Goal: Information Seeking & Learning: Learn about a topic

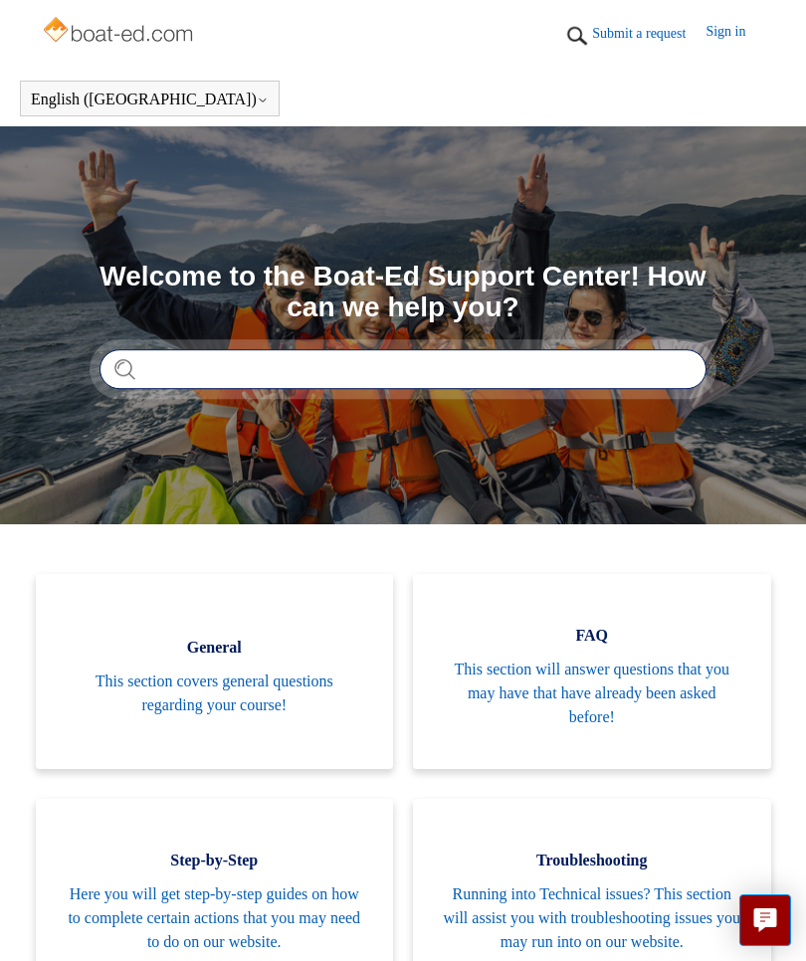
click at [492, 370] on input "Search" at bounding box center [402, 369] width 607 height 40
type input "**********"
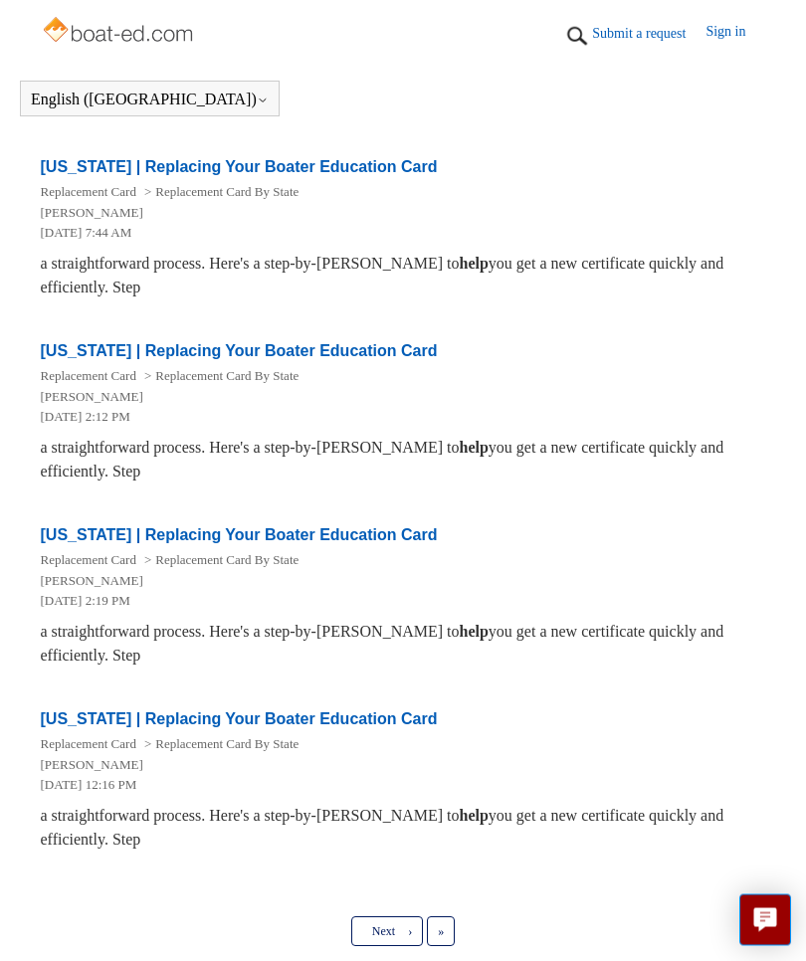
scroll to position [1370, 0]
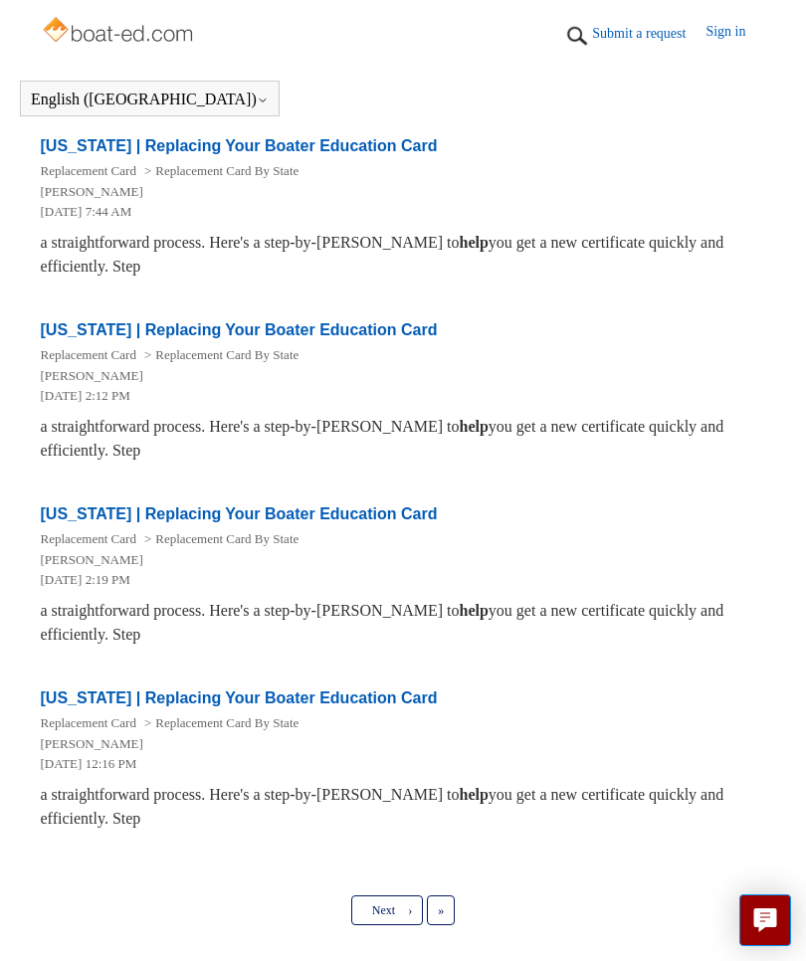
click at [422, 907] on link "Next ›" at bounding box center [387, 910] width 72 height 30
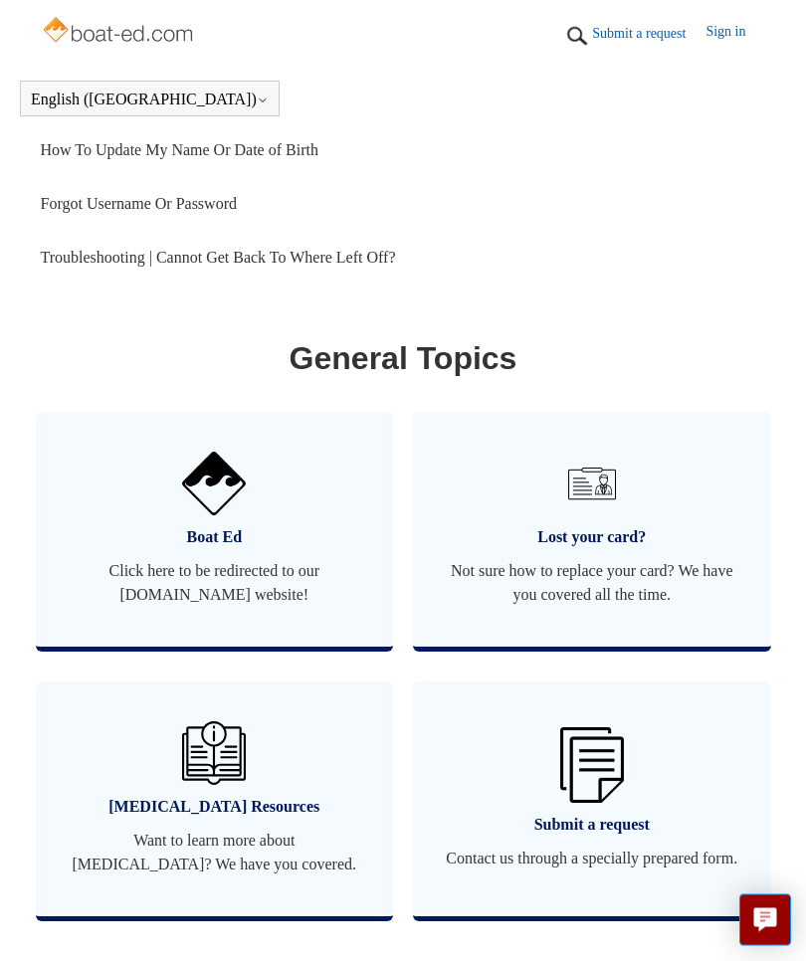
scroll to position [1442, 0]
click at [296, 595] on span "Click here to be redirected to our [DOMAIN_NAME] website!" at bounding box center [215, 583] width 298 height 48
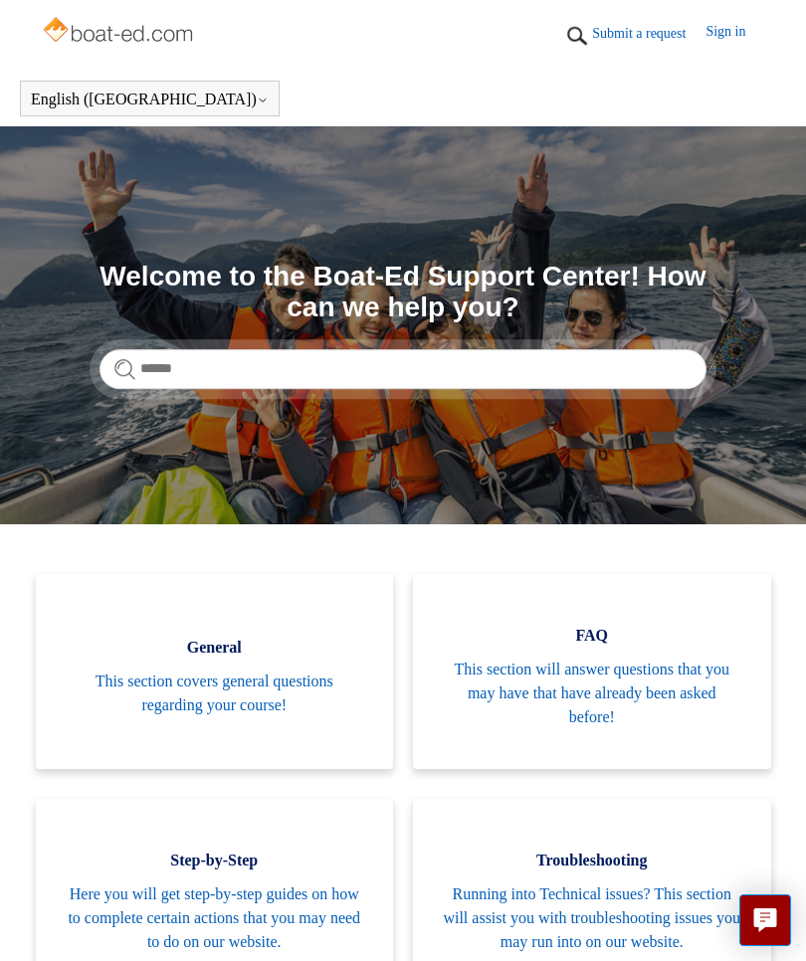
click at [172, 30] on img at bounding box center [120, 32] width 158 height 40
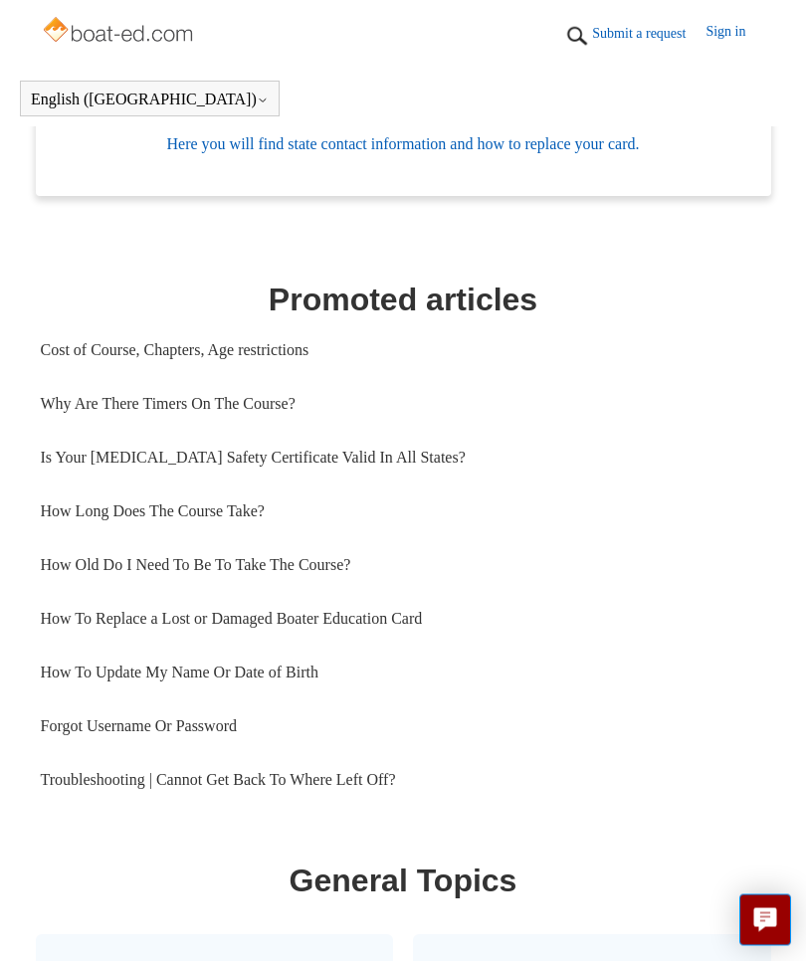
scroll to position [919, 0]
click at [388, 472] on link "Is Your [MEDICAL_DATA] Safety Certificate Valid In All States?" at bounding box center [403, 458] width 725 height 54
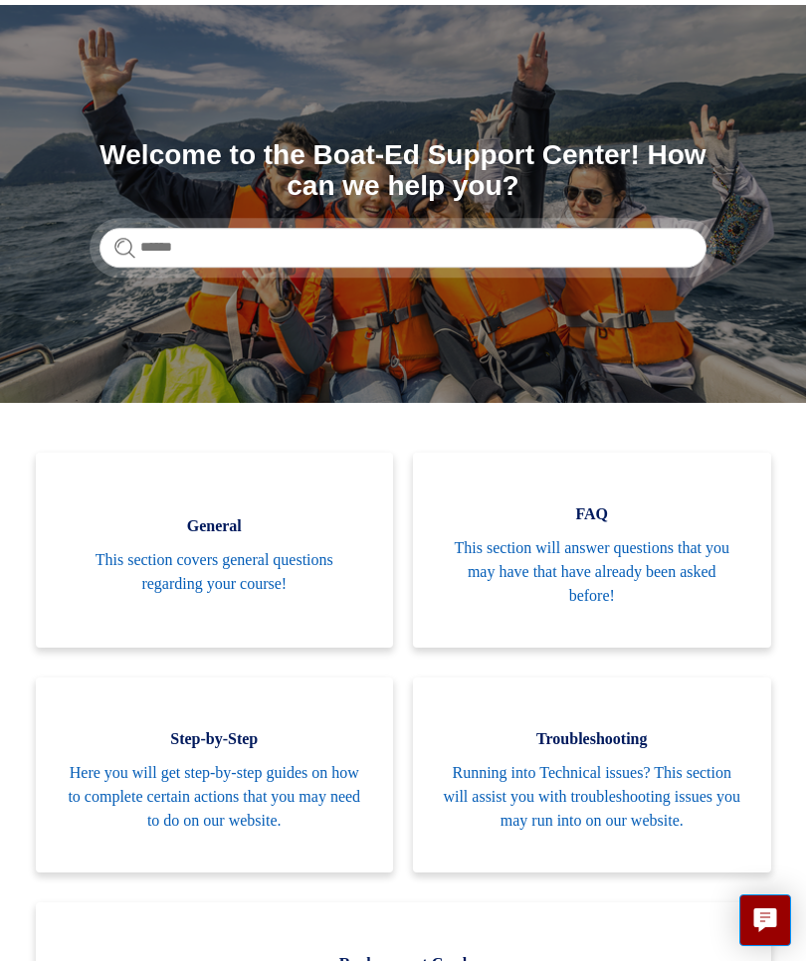
scroll to position [119, 0]
